Goal: Information Seeking & Learning: Check status

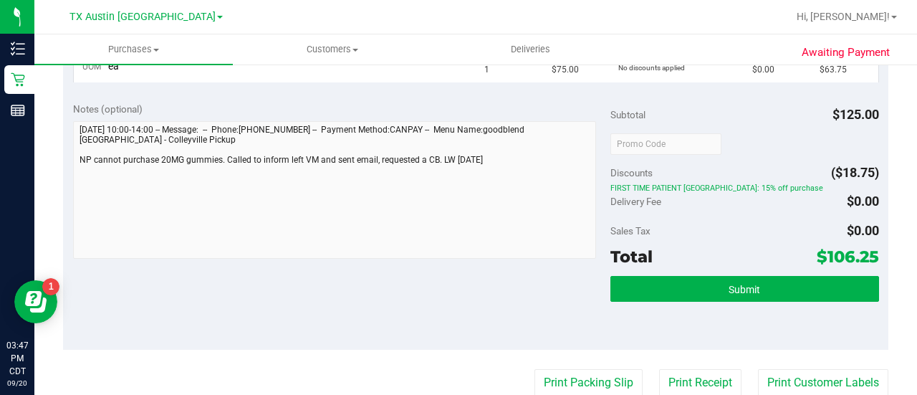
scroll to position [340, 0]
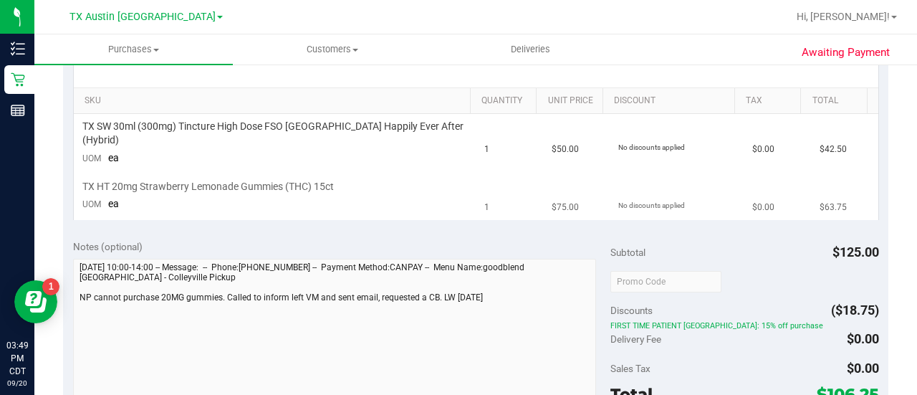
click at [408, 200] on td "TX HT 20mg Strawberry Lemonade Gummies (THC) 15ct UOM ea" at bounding box center [275, 196] width 403 height 48
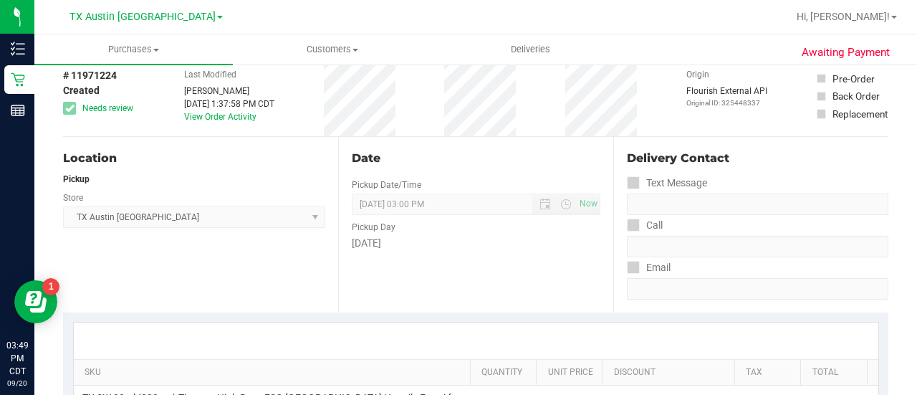
scroll to position [0, 0]
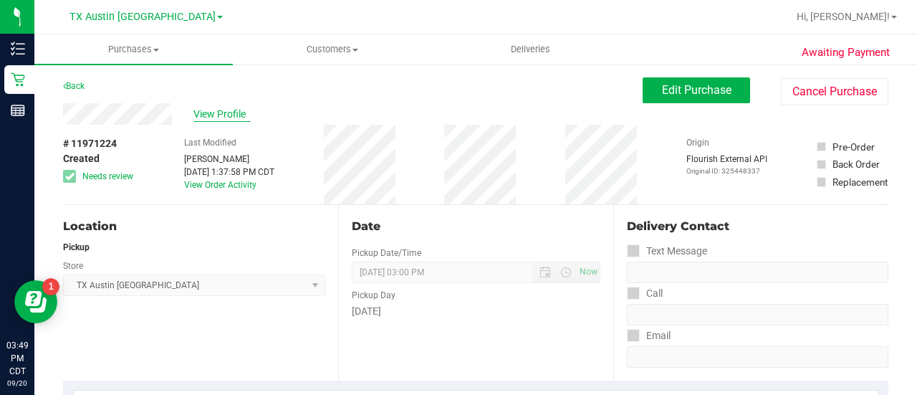
click at [215, 116] on span "View Profile" at bounding box center [222, 114] width 57 height 15
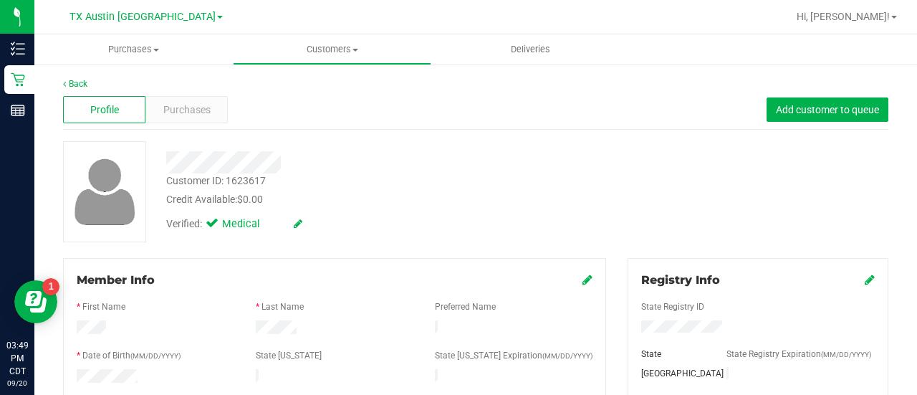
drag, startPoint x: 916, startPoint y: 128, endPoint x: 917, endPoint y: 224, distance: 96.0
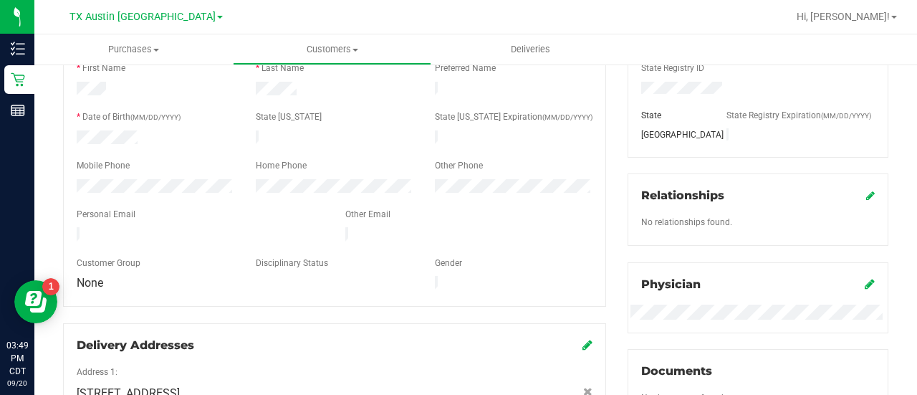
scroll to position [242, 0]
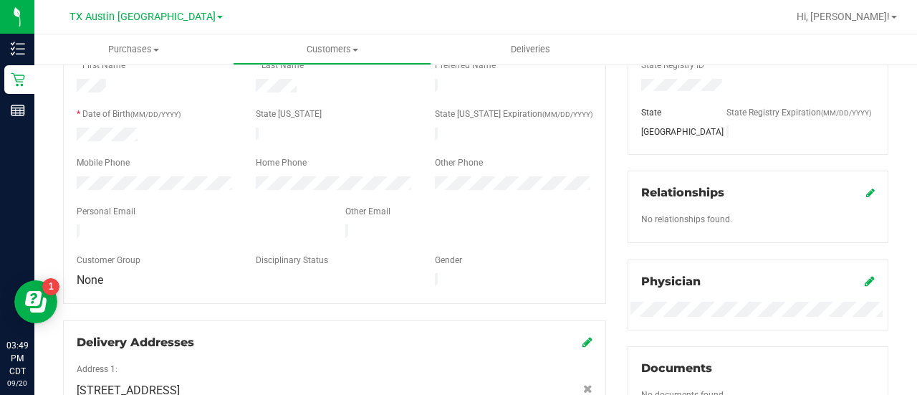
click at [179, 205] on div "Personal Email" at bounding box center [200, 213] width 269 height 16
click at [181, 242] on div at bounding box center [335, 247] width 516 height 11
click at [187, 221] on div at bounding box center [335, 223] width 516 height 4
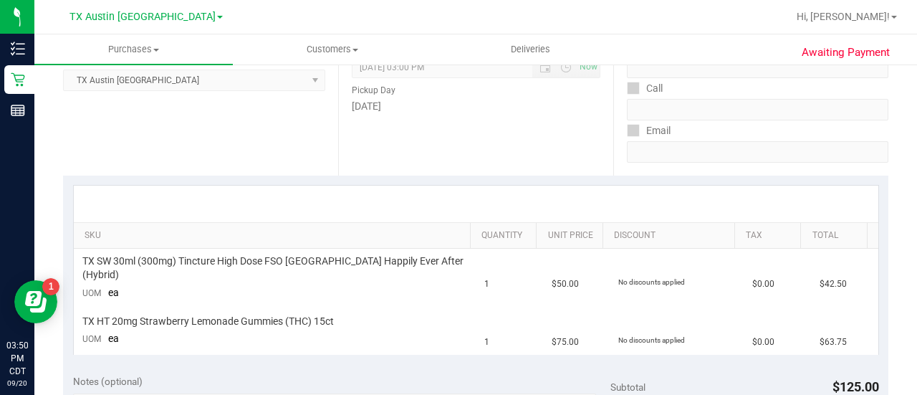
scroll to position [357, 0]
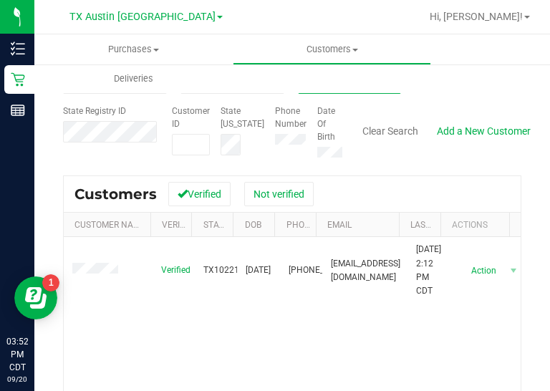
scroll to position [90, 0]
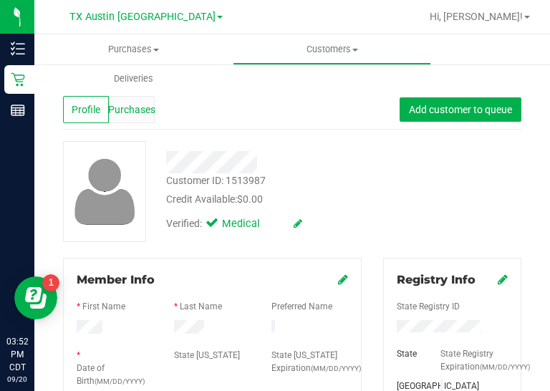
click at [134, 117] on span "Purchases" at bounding box center [131, 109] width 47 height 15
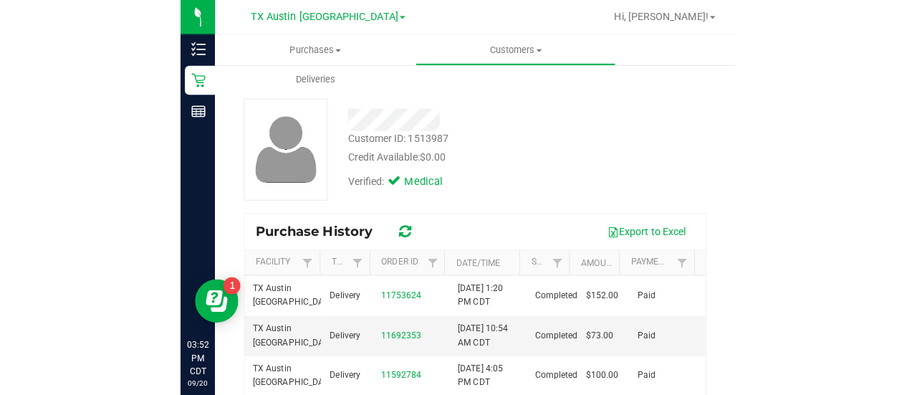
scroll to position [48, 0]
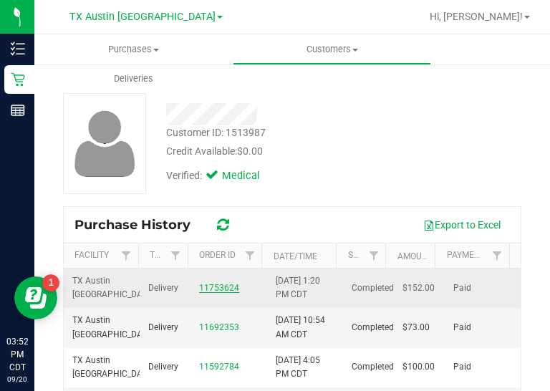
click at [199, 286] on link "11753624" at bounding box center [219, 288] width 40 height 10
